Goal: Information Seeking & Learning: Learn about a topic

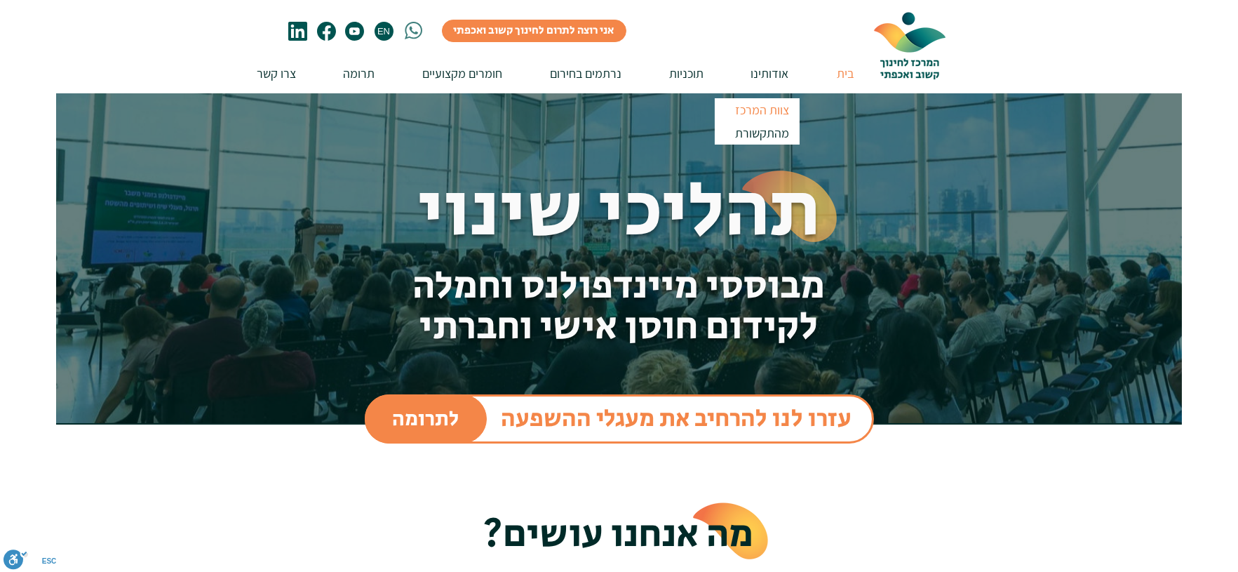
click at [773, 108] on p "צוות המרכז" at bounding box center [763, 109] width 67 height 23
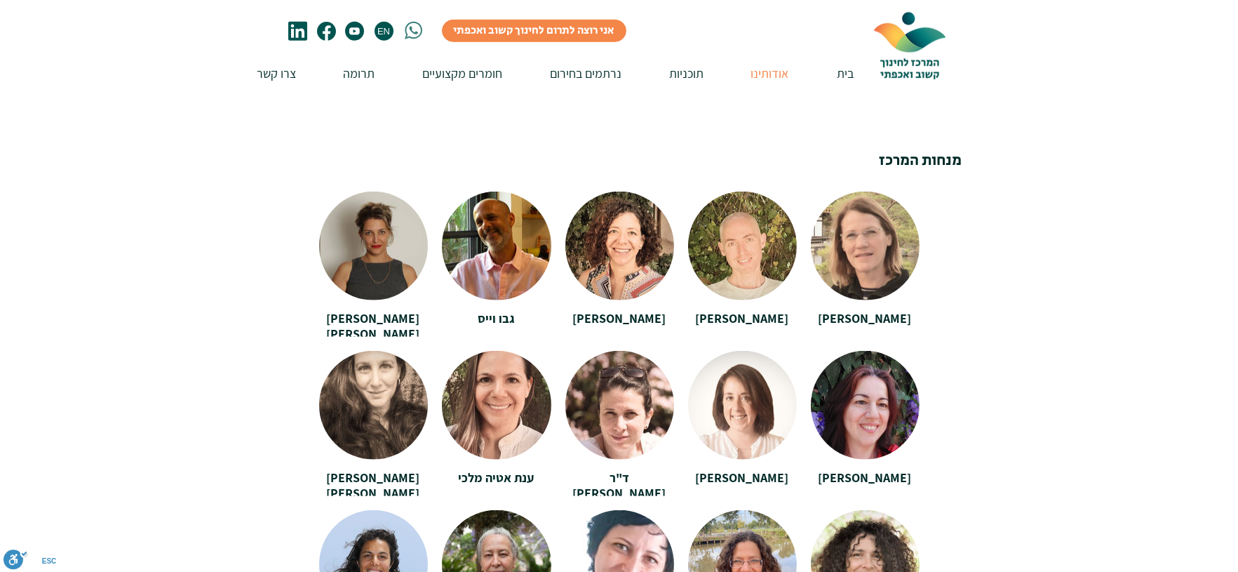
scroll to position [2436, 0]
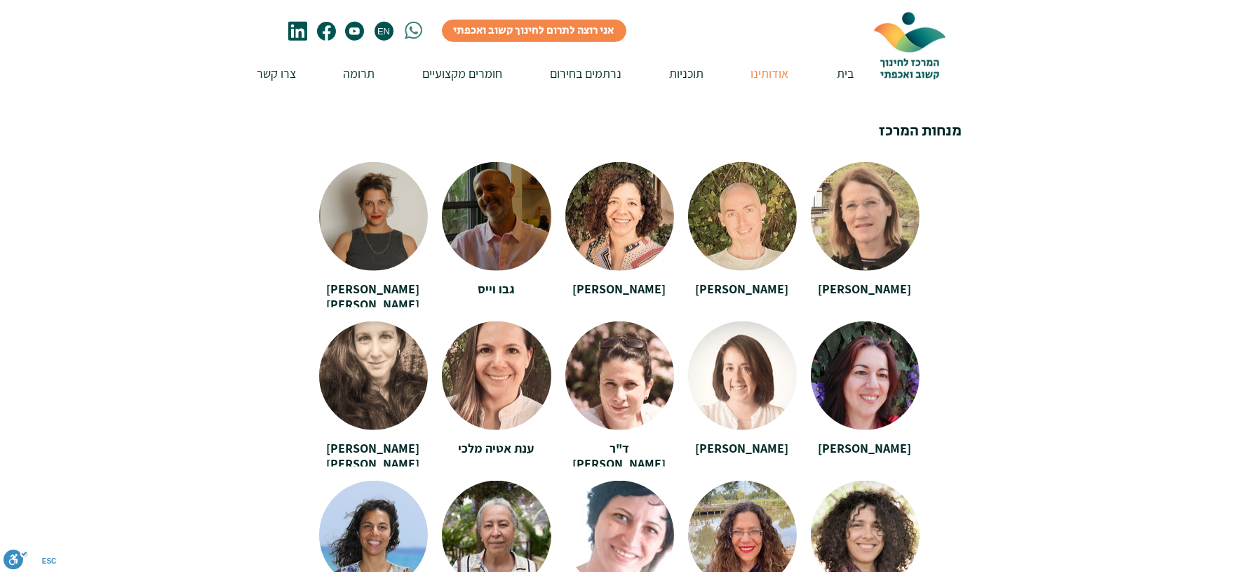
click at [494, 199] on div at bounding box center [496, 211] width 109 height 98
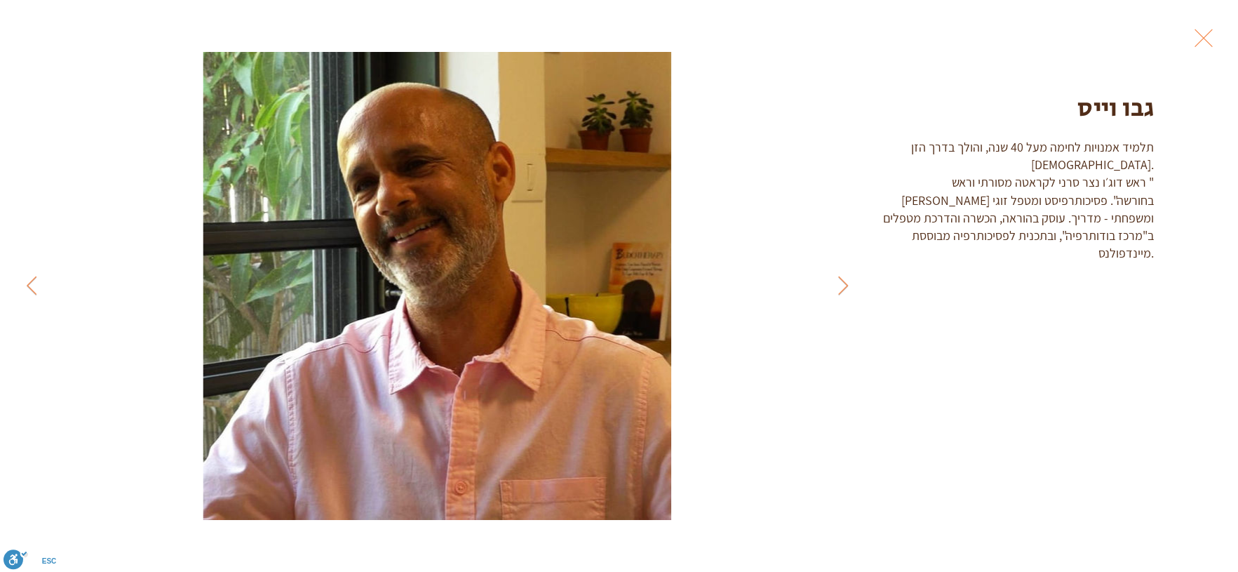
click at [1031, 164] on div "תלמיד אמנויות לחימה מעל 40 שנה, והולך בדרך הזן [DEMOGRAPHIC_DATA]. ראש דוג׳ו נצ…" at bounding box center [1012, 199] width 285 height 123
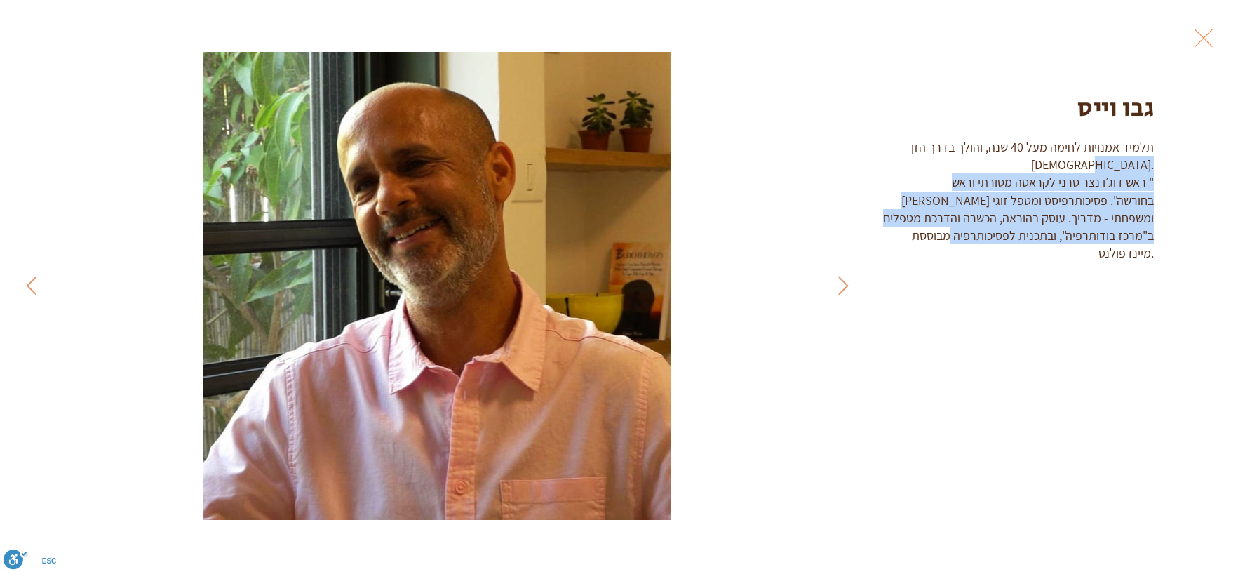
click at [1031, 164] on div "תלמיד אמנויות לחימה מעל 40 שנה, והולך בדרך הזן [DEMOGRAPHIC_DATA]. ראש דוג׳ו נצ…" at bounding box center [1012, 199] width 285 height 123
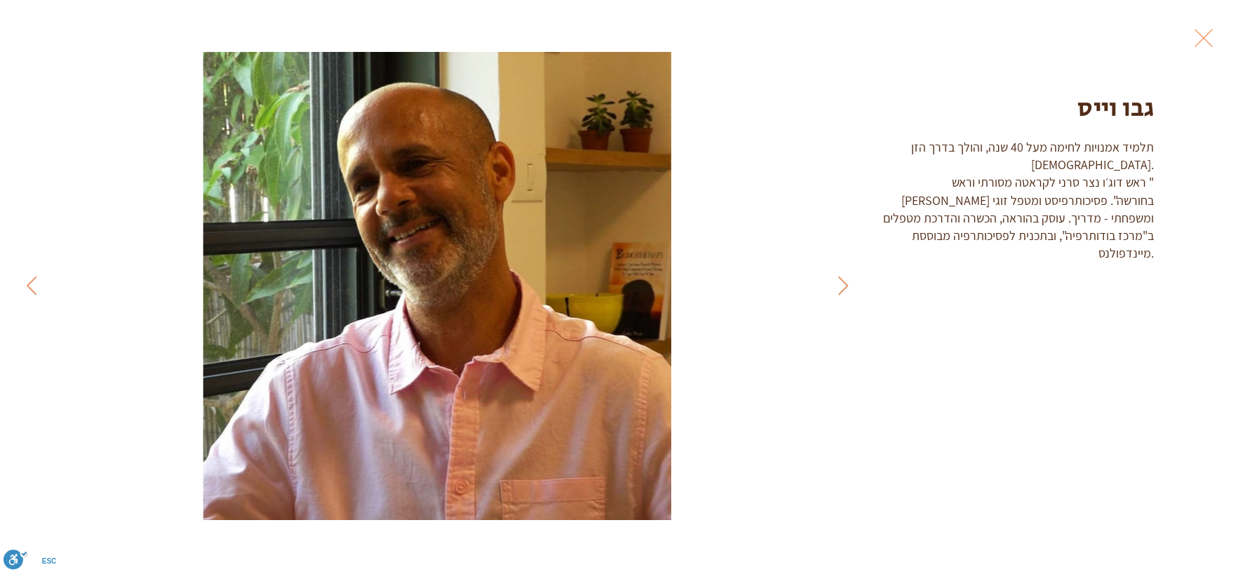
click at [1052, 140] on div "תלמיד אמנויות לחימה מעל 40 שנה, והולך בדרך הזן [DEMOGRAPHIC_DATA]. ראש דוג׳ו נצ…" at bounding box center [1012, 199] width 285 height 123
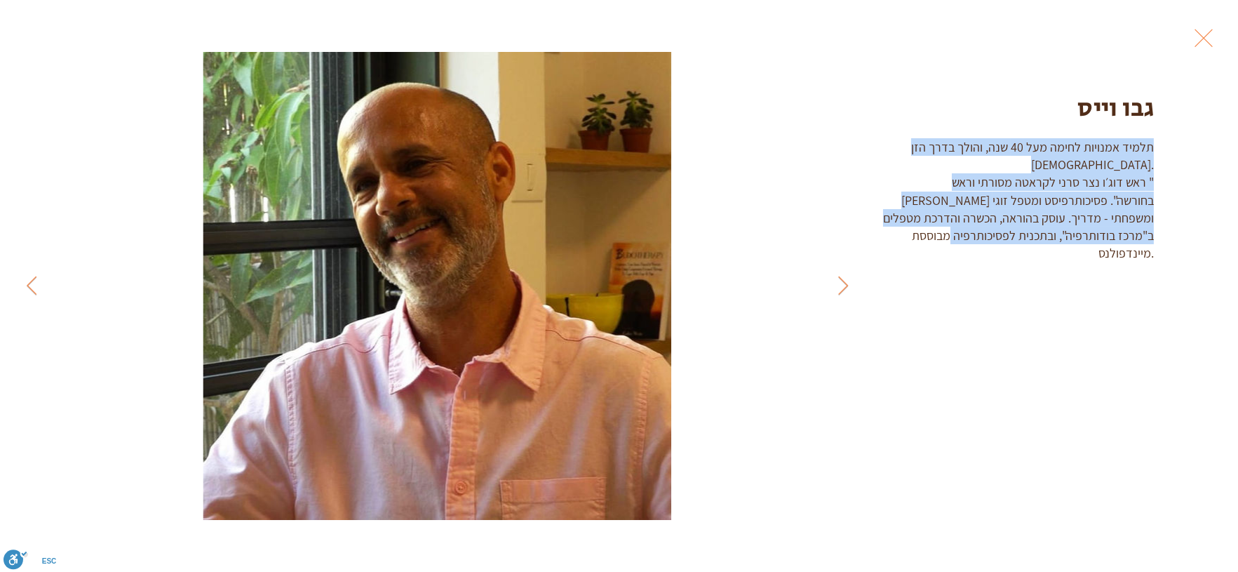
drag, startPoint x: 1052, startPoint y: 140, endPoint x: 1028, endPoint y: 189, distance: 53.7
click at [1028, 189] on div "תלמיד אמנויות לחימה מעל 40 שנה, והולך בדרך הזן [DEMOGRAPHIC_DATA]. ראש דוג׳ו נצ…" at bounding box center [1012, 199] width 285 height 123
copy div "תלמיד אמנויות לחימה מעל 40 שנה, והולך בדרך הזן [DEMOGRAPHIC_DATA]. ראש דוג׳ו נצ…"
click at [1208, 41] on button "Exit expand mode" at bounding box center [1204, 36] width 27 height 31
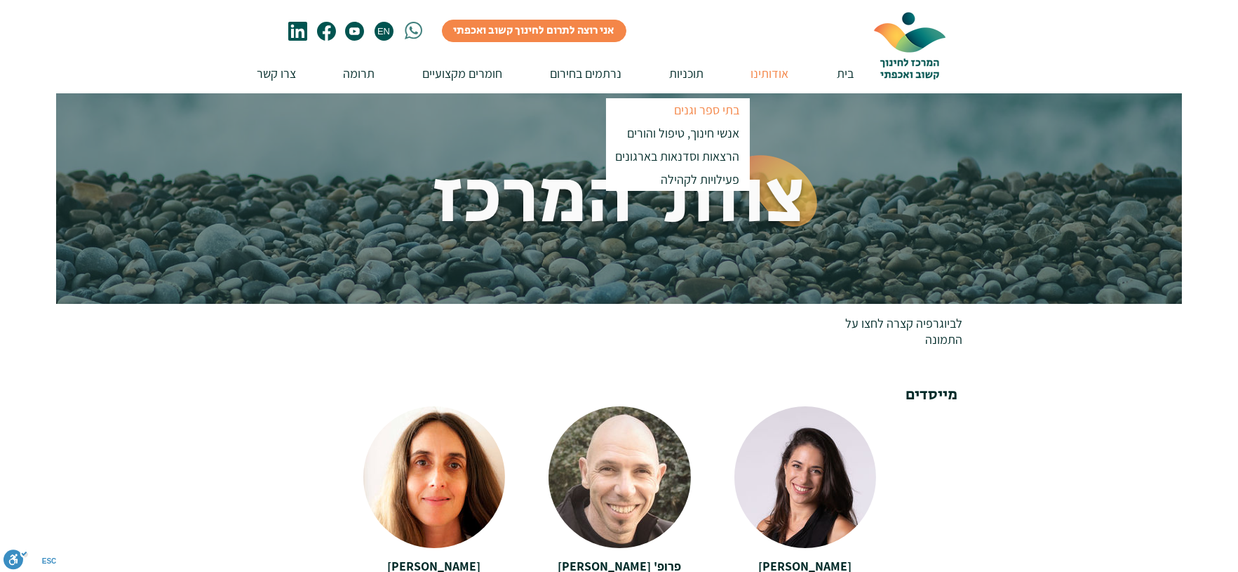
click at [690, 108] on p "בתי ספר וגנים" at bounding box center [708, 109] width 78 height 23
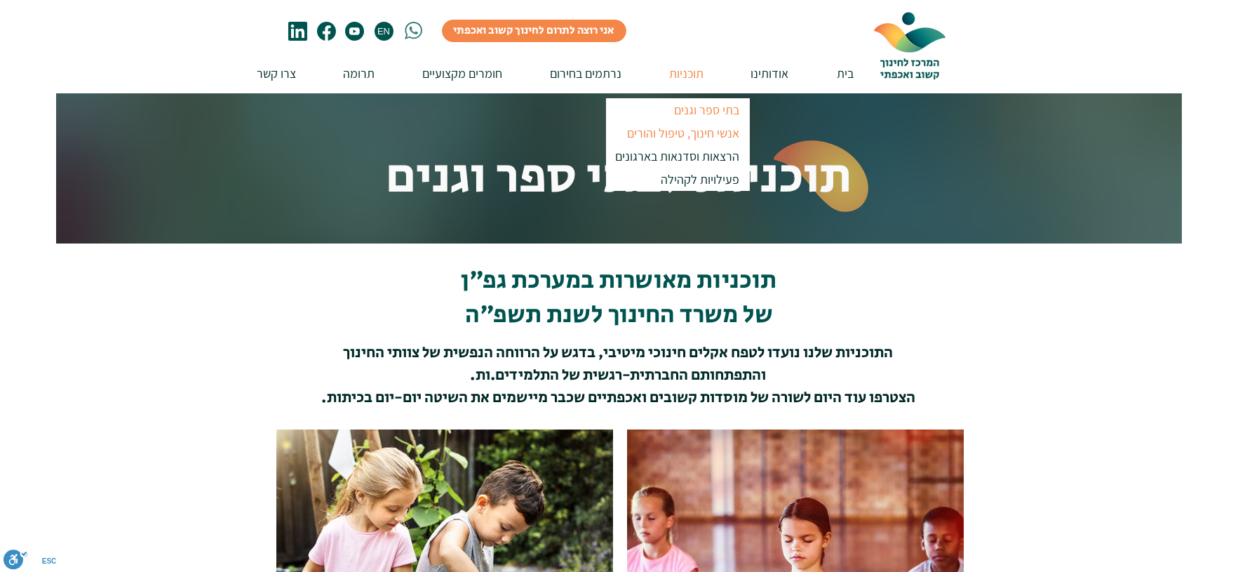
click at [688, 128] on p "אנשי חינוך, טיפול והורים" at bounding box center [684, 132] width 125 height 23
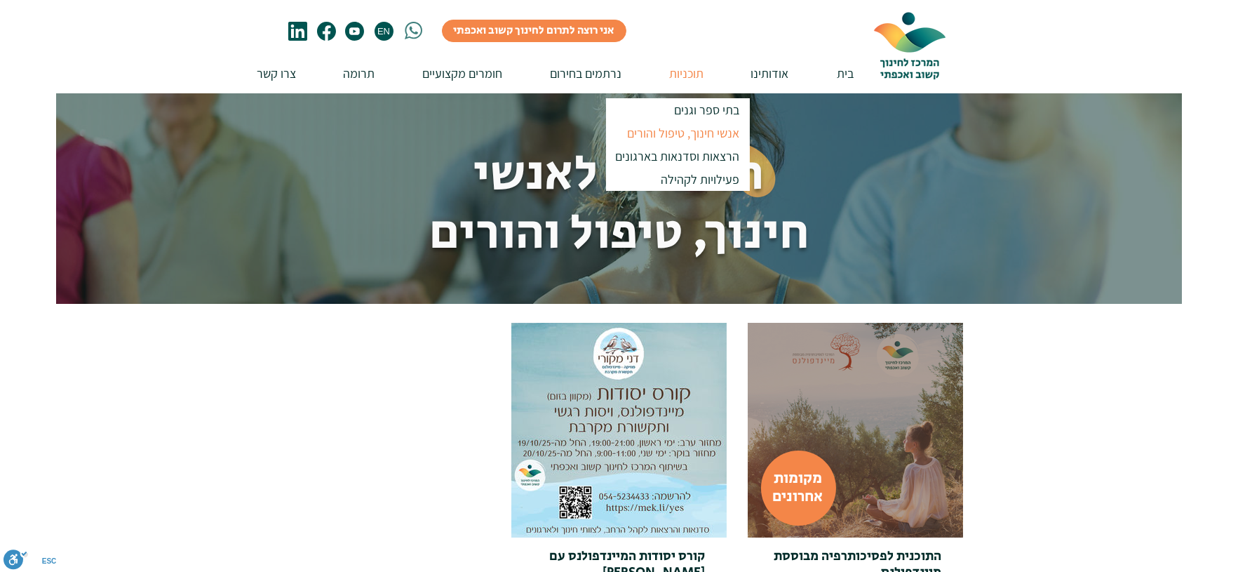
click at [781, 368] on div at bounding box center [855, 430] width 215 height 215
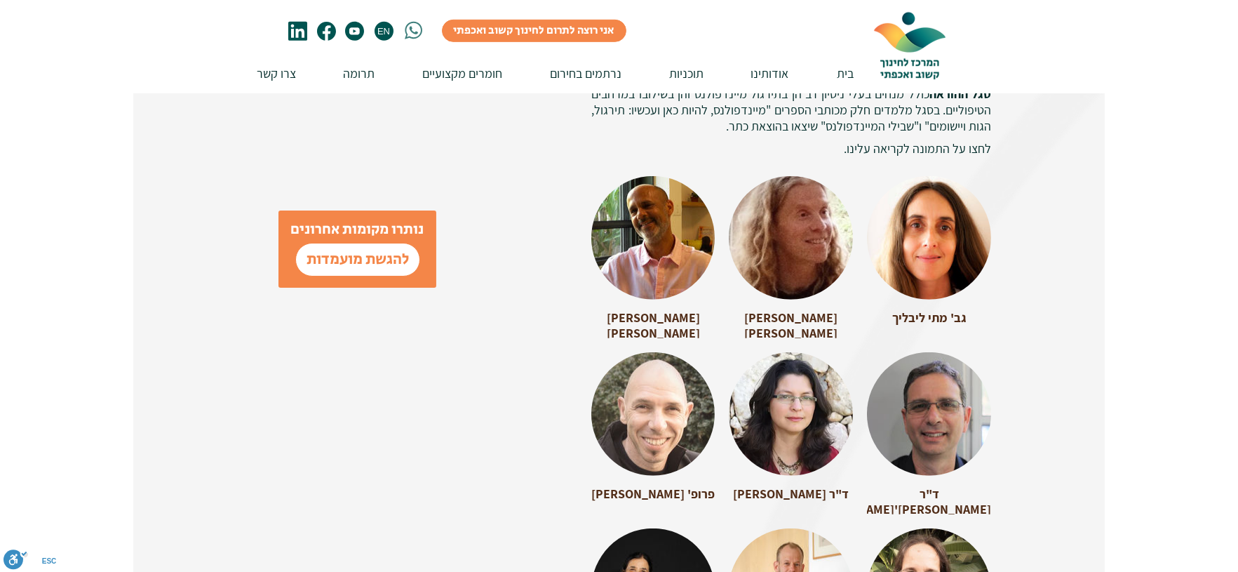
scroll to position [1948, 0]
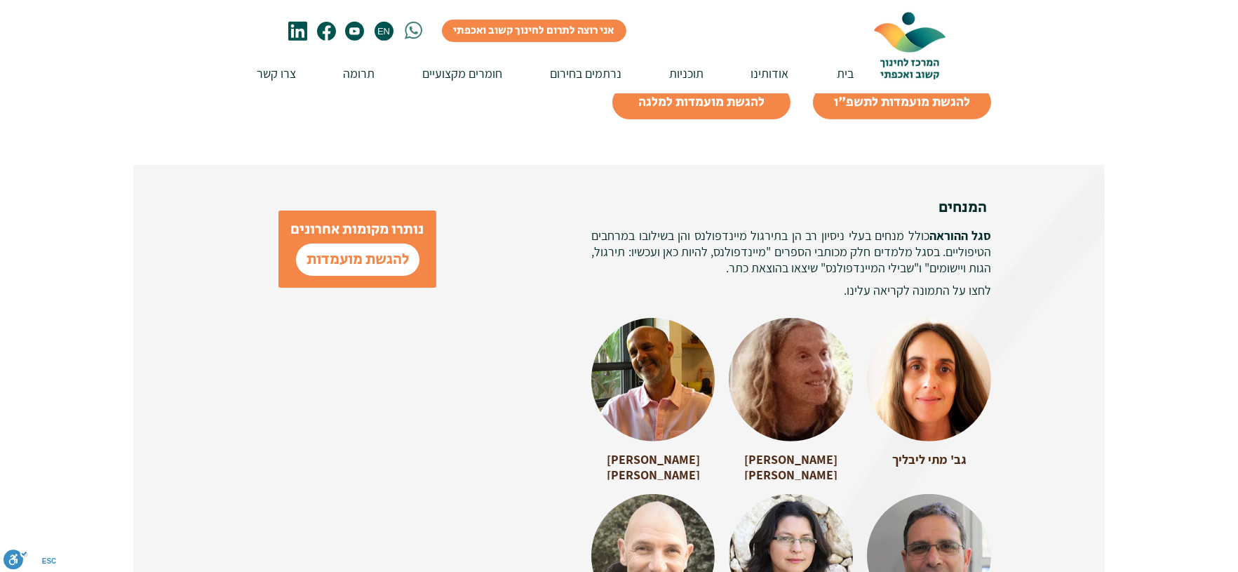
click at [677, 340] on div at bounding box center [652, 373] width 123 height 111
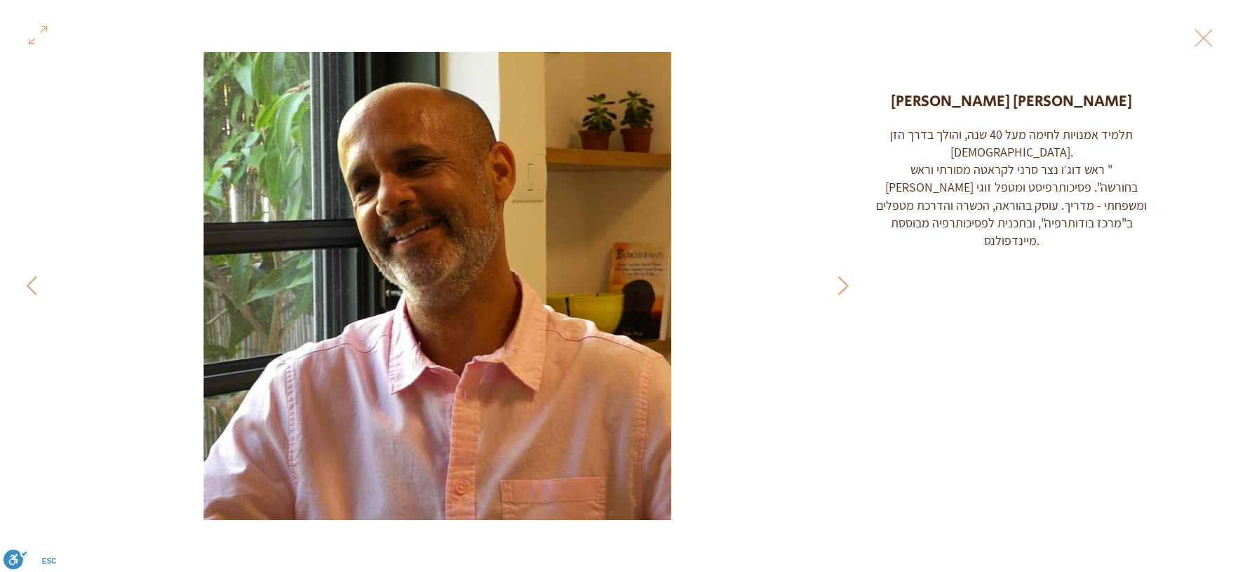
click at [1003, 167] on div "תלמיד אמנויות לחימה מעל 40 שנה, והולך בדרך הזן [DEMOGRAPHIC_DATA]. ראש דוג׳ו נצ…" at bounding box center [1012, 187] width 285 height 123
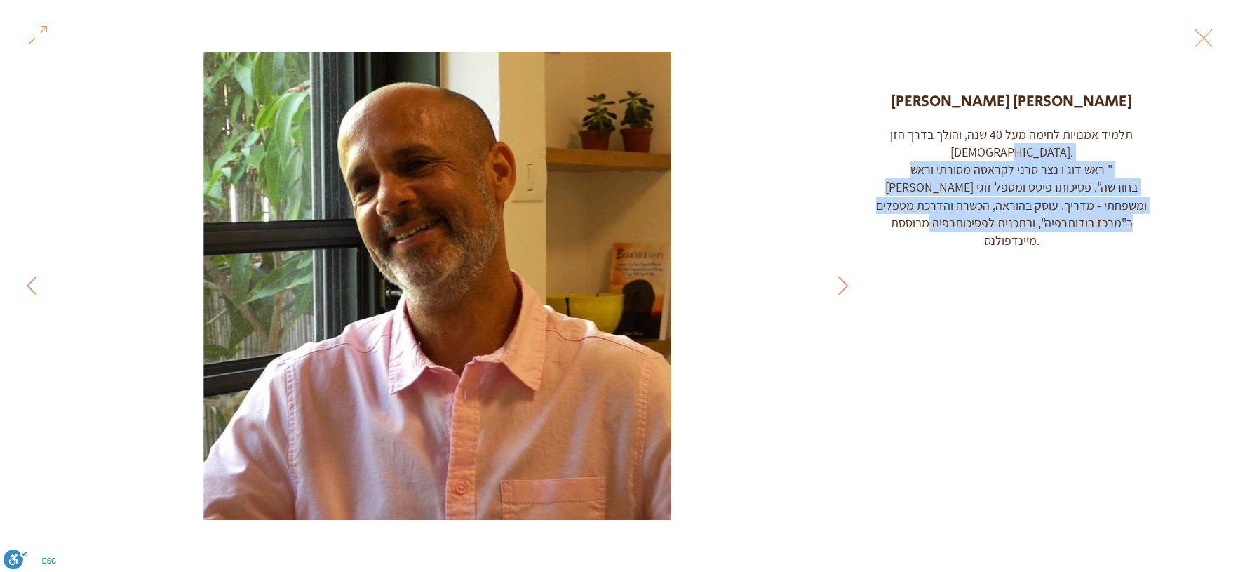
click at [1003, 167] on div "תלמיד אמנויות לחימה מעל 40 שנה, והולך בדרך הזן [DEMOGRAPHIC_DATA]. ראש דוג׳ו נצ…" at bounding box center [1012, 187] width 285 height 123
